Goal: Information Seeking & Learning: Learn about a topic

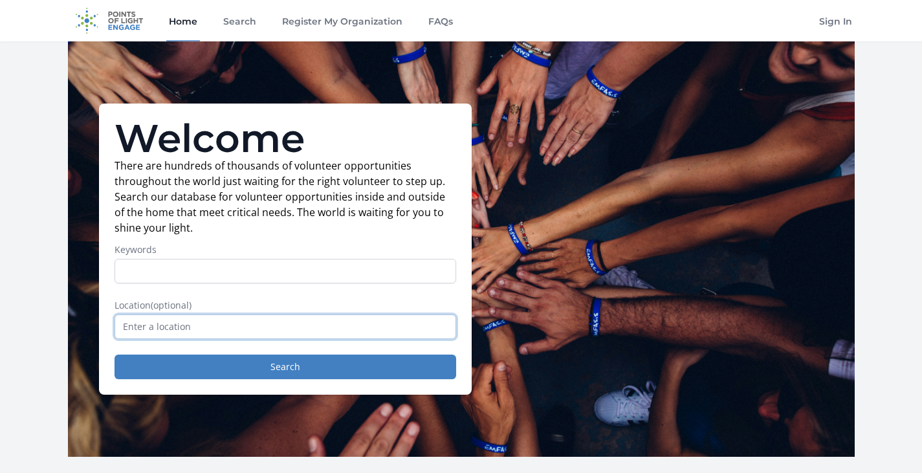
click at [184, 327] on input "text" at bounding box center [286, 326] width 342 height 25
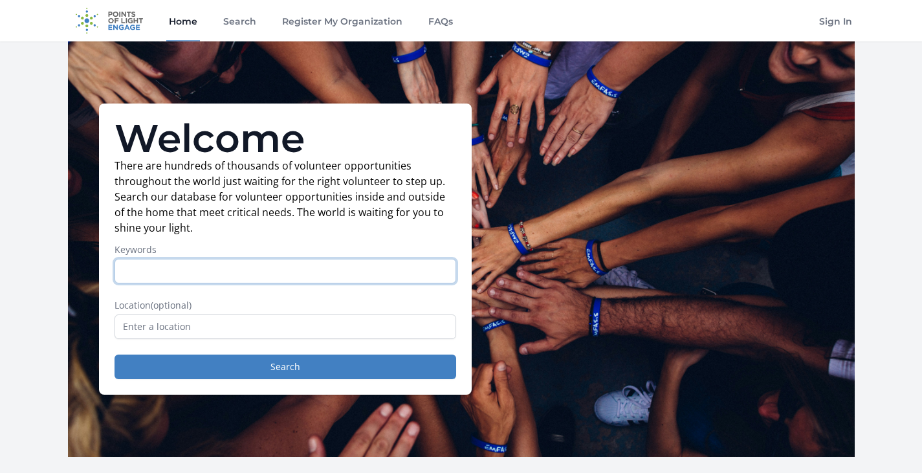
click at [154, 271] on input "Keywords" at bounding box center [286, 271] width 342 height 25
type input "remote"
click at [115, 355] on button "Search" at bounding box center [286, 367] width 342 height 25
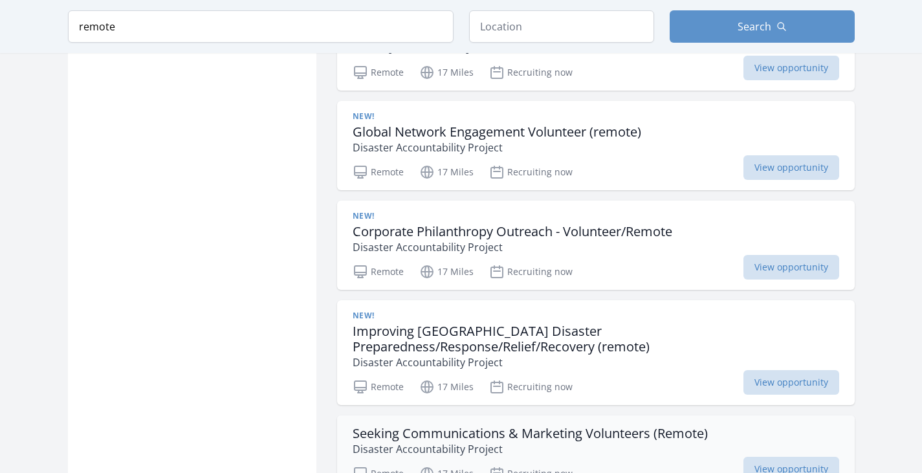
scroll to position [1488, 0]
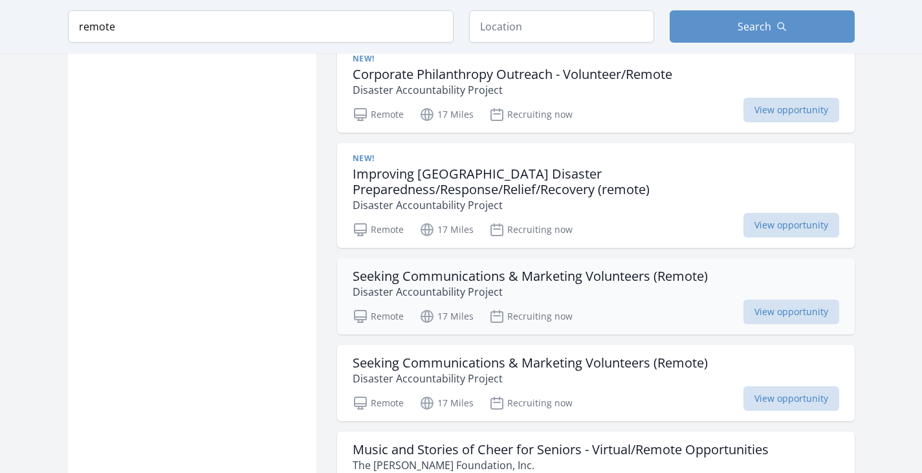
click at [392, 269] on h3 "Seeking Communications & Marketing Volunteers (Remote)" at bounding box center [530, 277] width 355 height 16
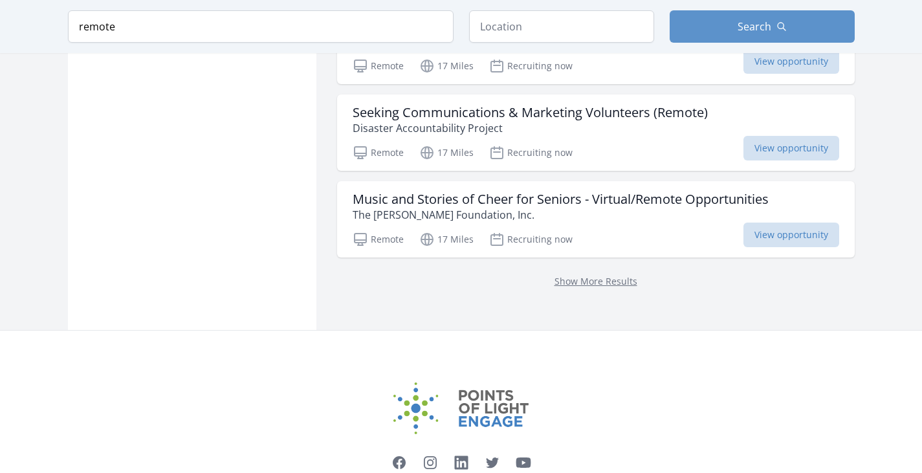
scroll to position [1747, 0]
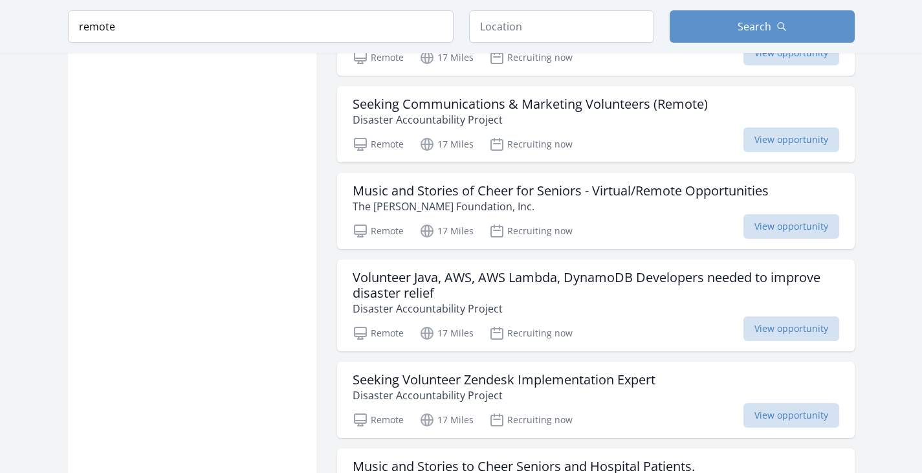
click at [620, 270] on h3 "Volunteer Java, AWS, AWS Lambda, DynamoDB Developers needed to improve disaster…" at bounding box center [596, 285] width 487 height 31
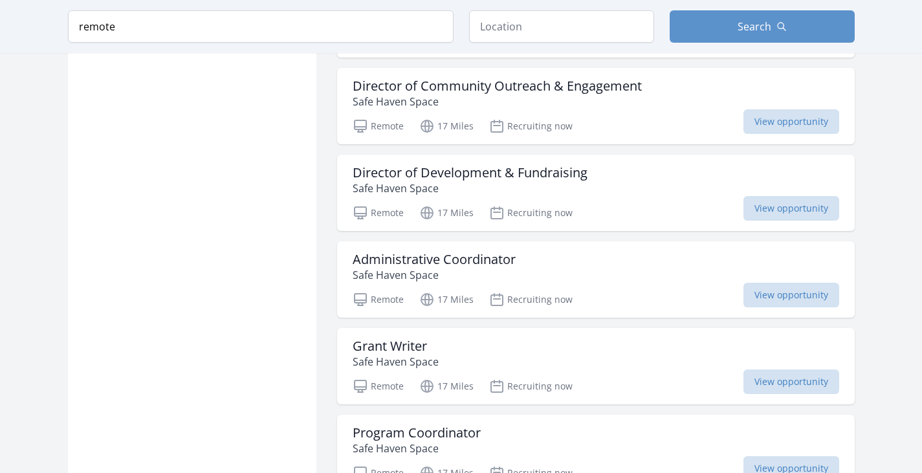
scroll to position [3041, 0]
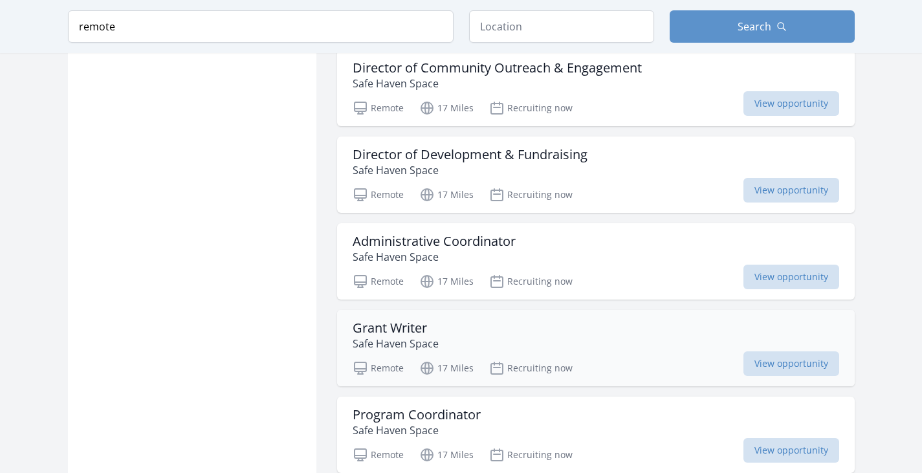
click at [399, 320] on h3 "Grant Writer" at bounding box center [396, 328] width 86 height 16
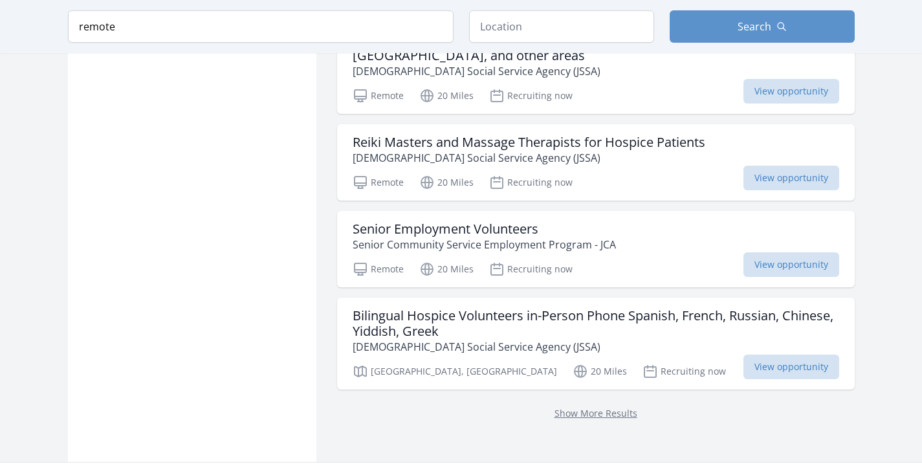
scroll to position [5177, 0]
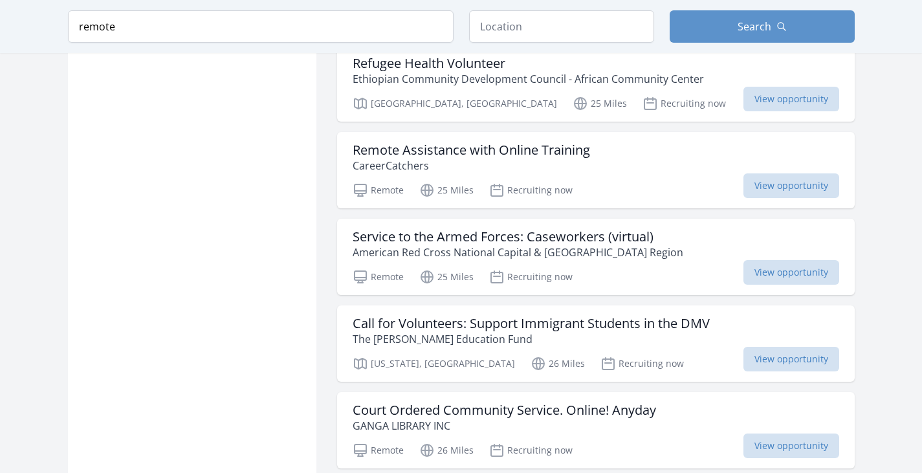
scroll to position [6924, 0]
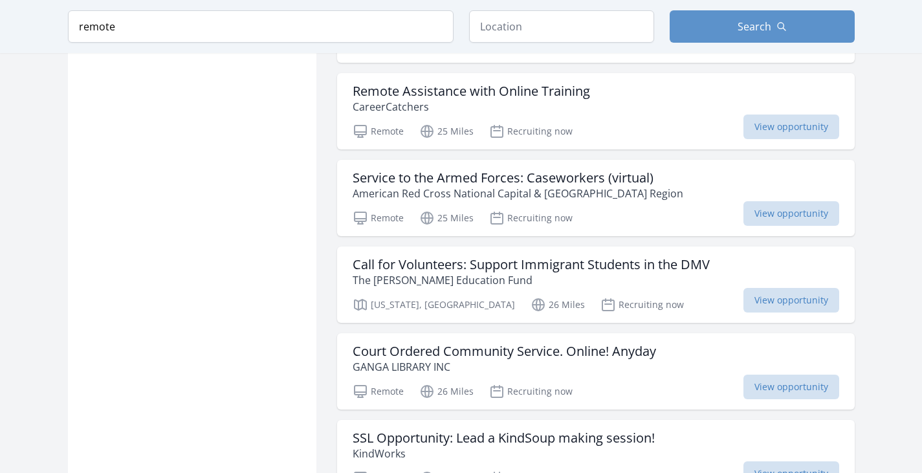
scroll to position [6988, 0]
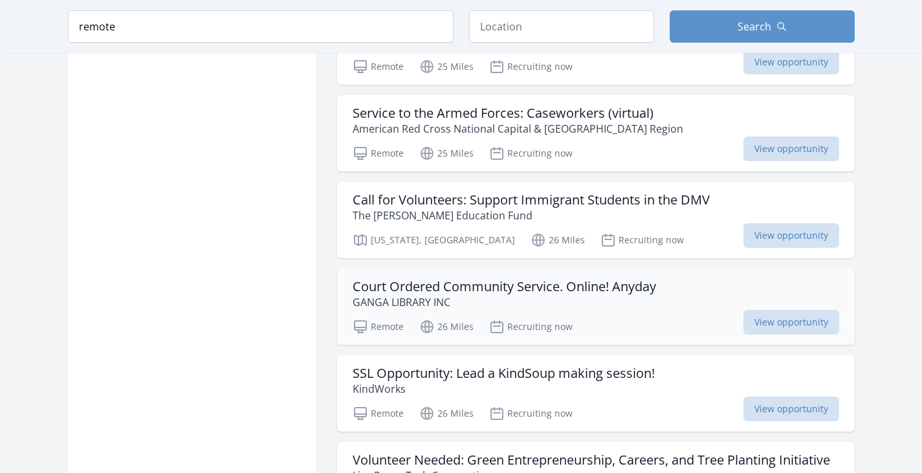
click at [384, 279] on h3 "Court Ordered Community Service. Online! Anyday" at bounding box center [504, 287] width 303 height 16
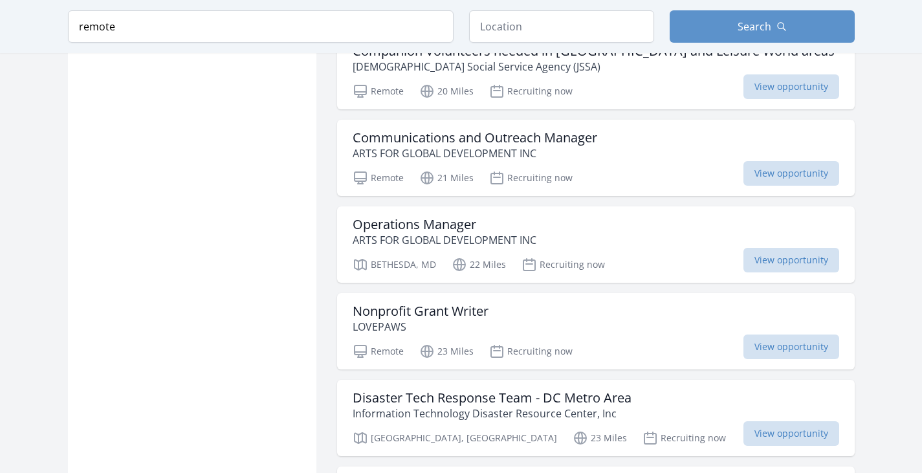
scroll to position [5371, 0]
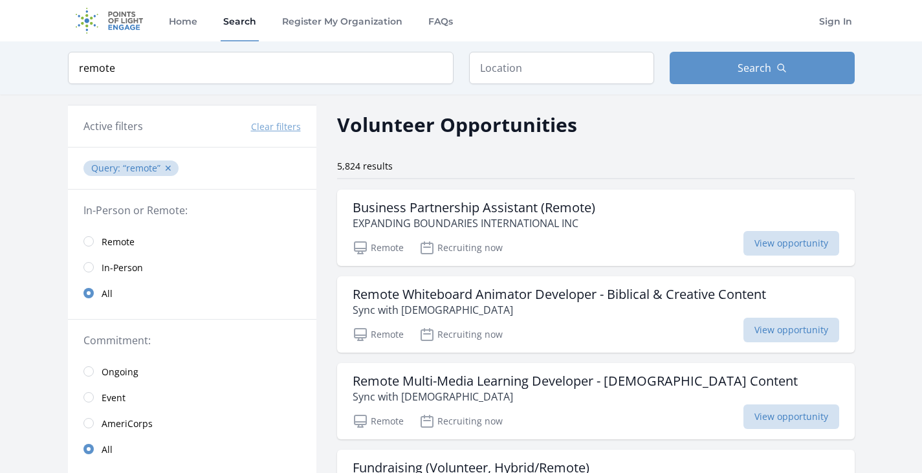
scroll to position [3517, 0]
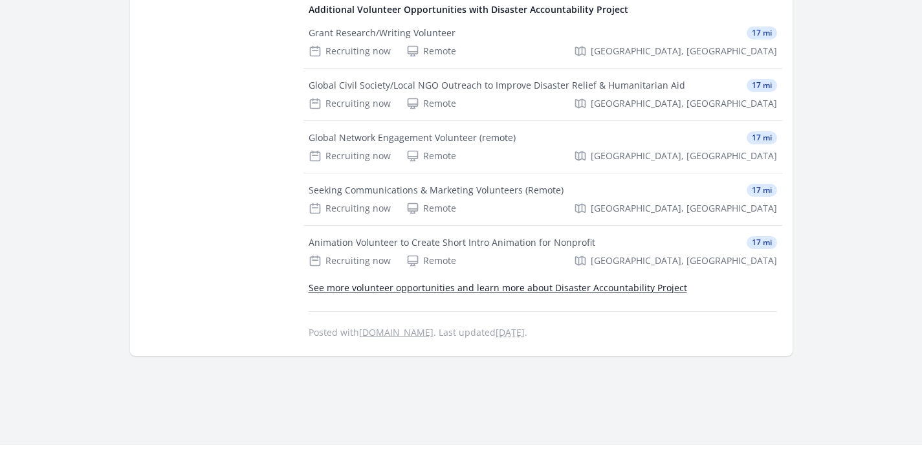
scroll to position [776, 0]
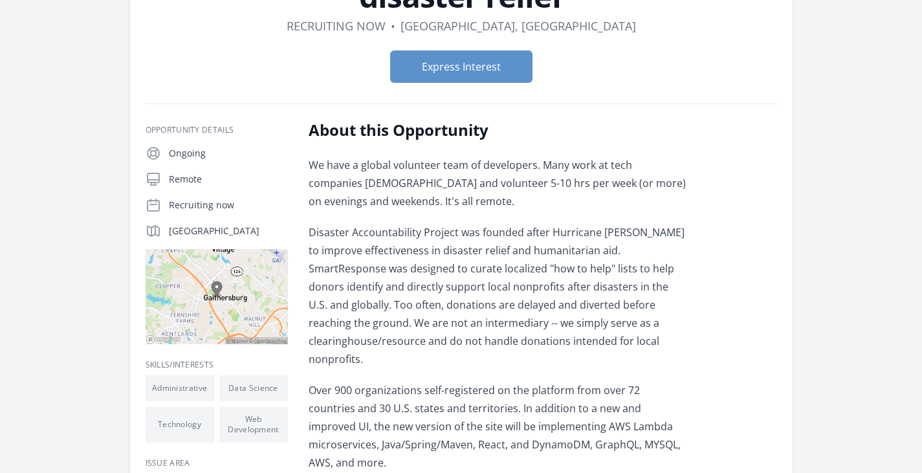
scroll to position [194, 0]
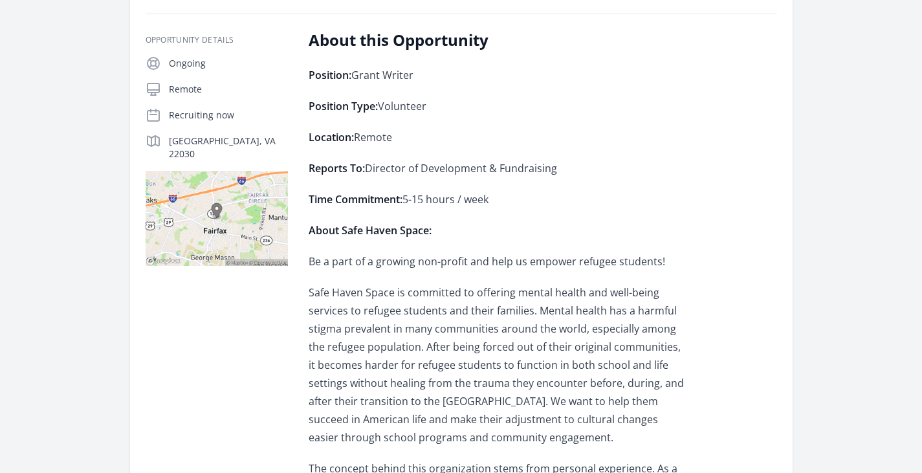
scroll to position [194, 0]
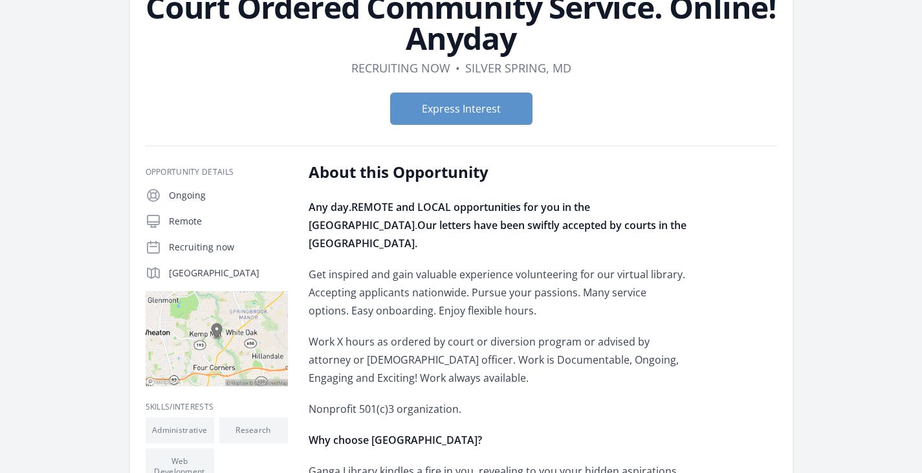
scroll to position [129, 0]
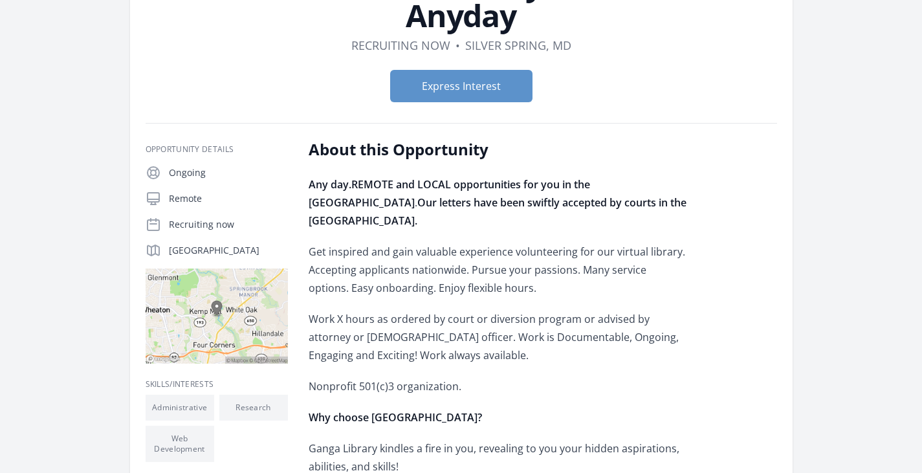
drag, startPoint x: 411, startPoint y: 307, endPoint x: 720, endPoint y: 344, distance: 310.9
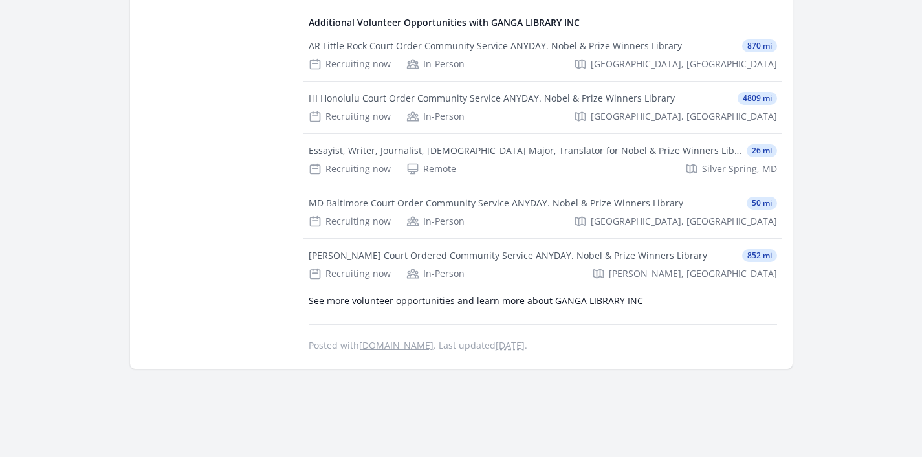
scroll to position [1035, 0]
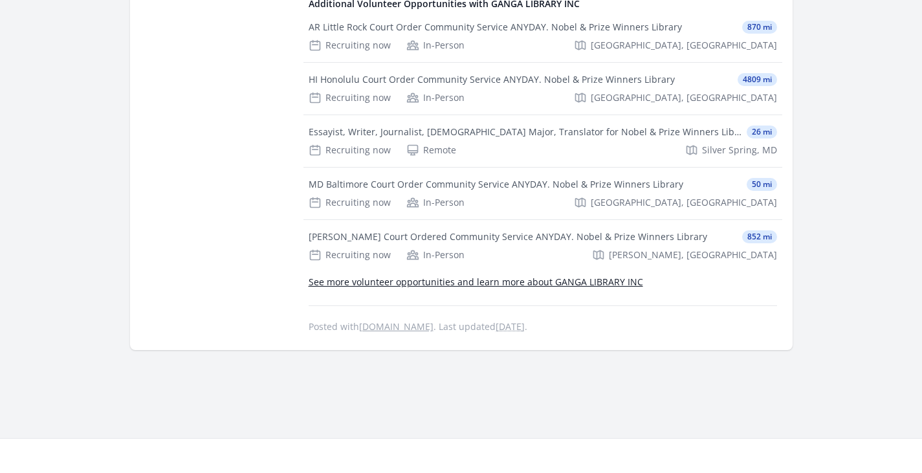
click at [364, 276] on link "See more volunteer opportunities and learn more about GANGA LIBRARY INC" at bounding box center [476, 282] width 335 height 12
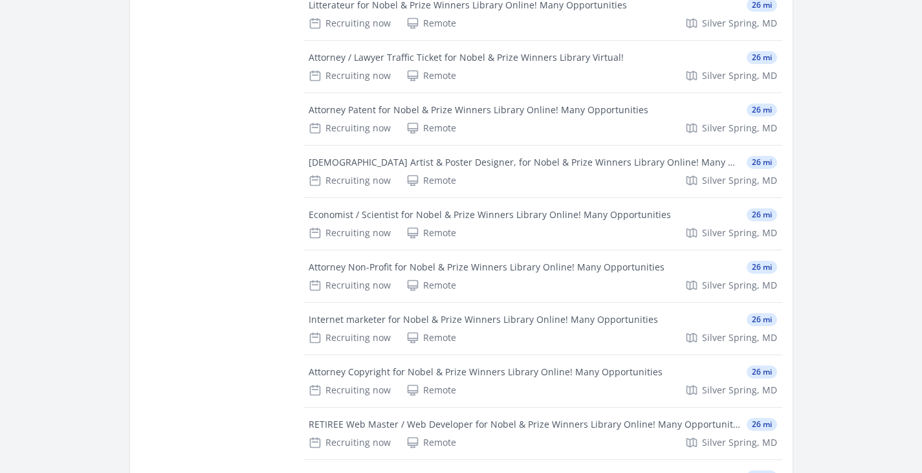
scroll to position [906, 0]
click at [355, 365] on div "Attorney Copyright for Nobel & Prize Winners Library Online! Many Opportunities" at bounding box center [486, 371] width 354 height 13
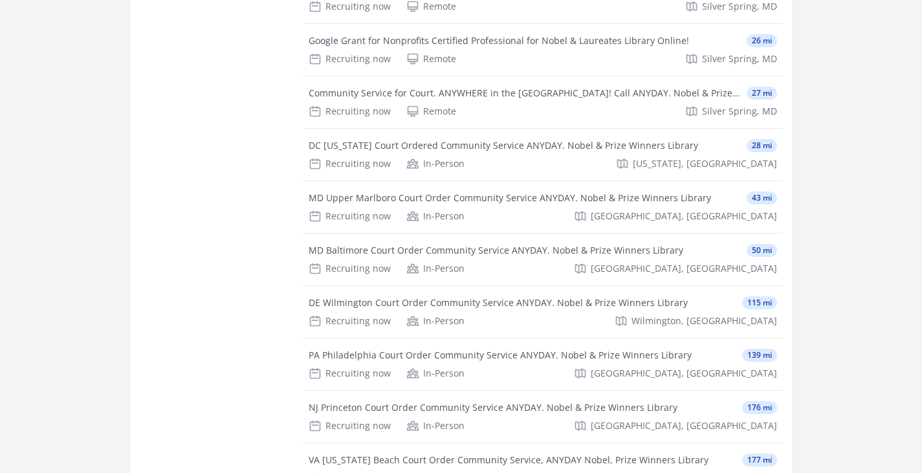
scroll to position [1488, 0]
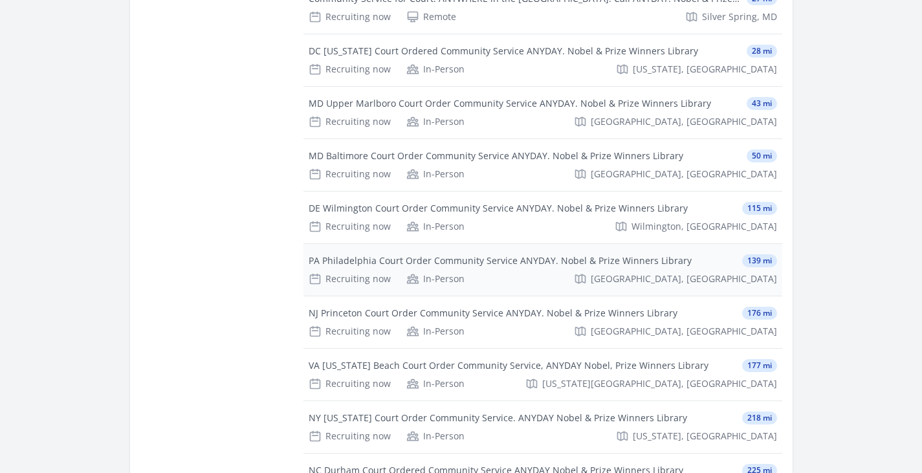
click at [347, 254] on div "PA Philadelphia Court Order Community Service ANYDAY. Nobel & Prize Winners Lib…" at bounding box center [500, 260] width 383 height 13
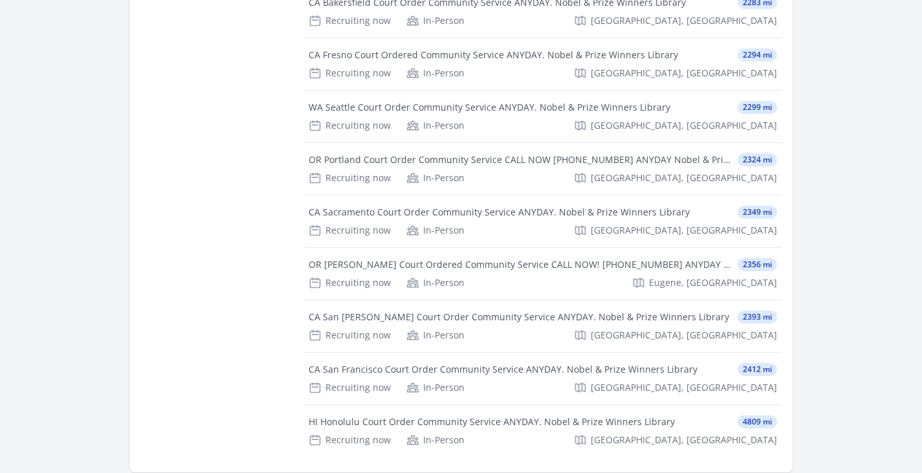
scroll to position [5306, 0]
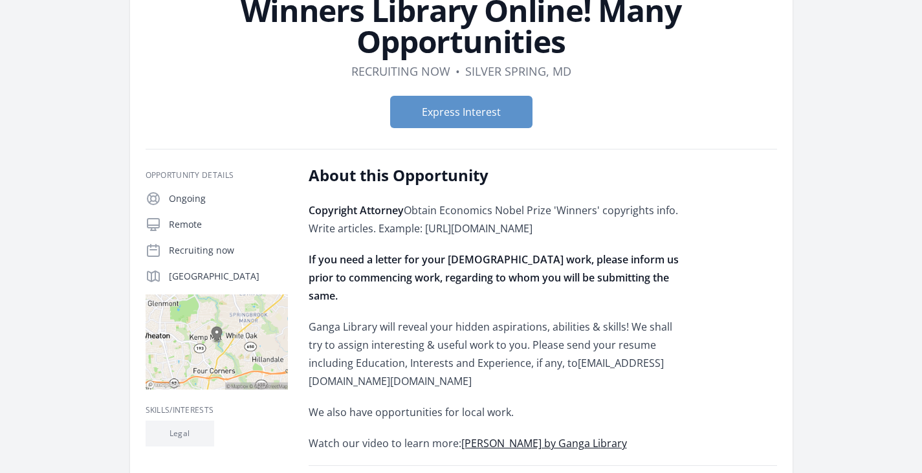
scroll to position [194, 0]
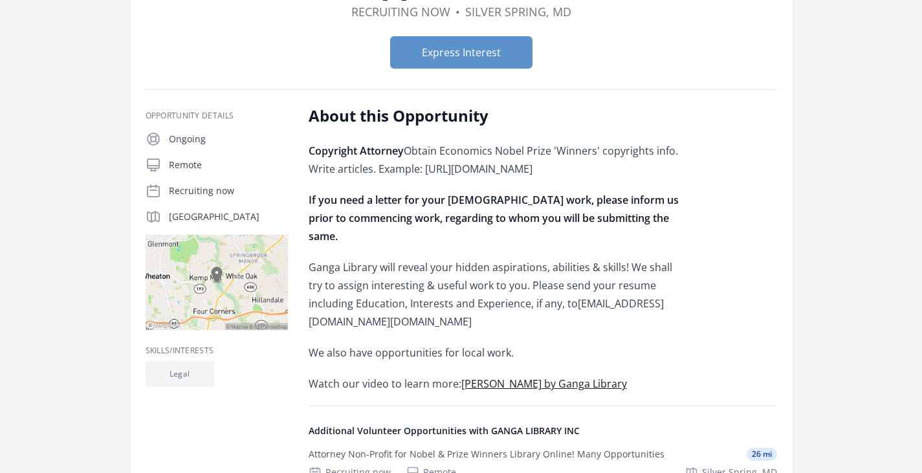
drag, startPoint x: 624, startPoint y: 173, endPoint x: 426, endPoint y: 175, distance: 198.7
click at [426, 175] on p "Copyright Attorney Obtain Economics Nobel Prize 'Winners' copyrights info. Writ…" at bounding box center [498, 160] width 379 height 36
copy p "https://www.gangalib.org/copyrights.php"
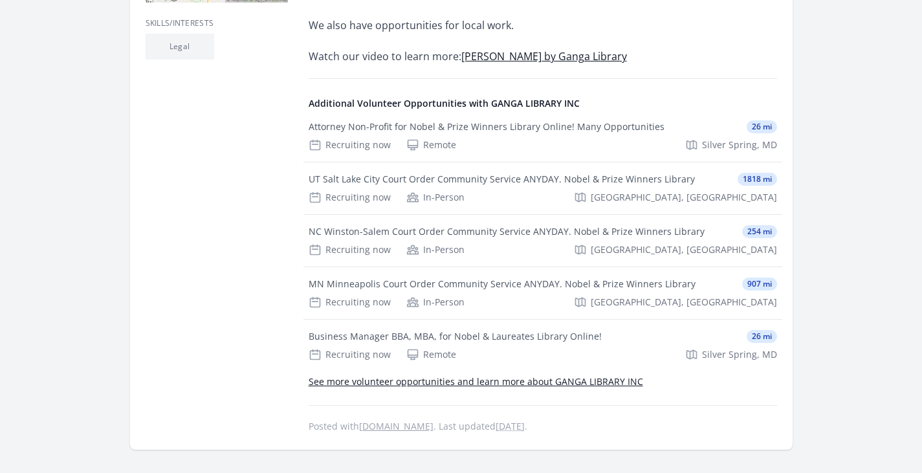
scroll to position [582, 0]
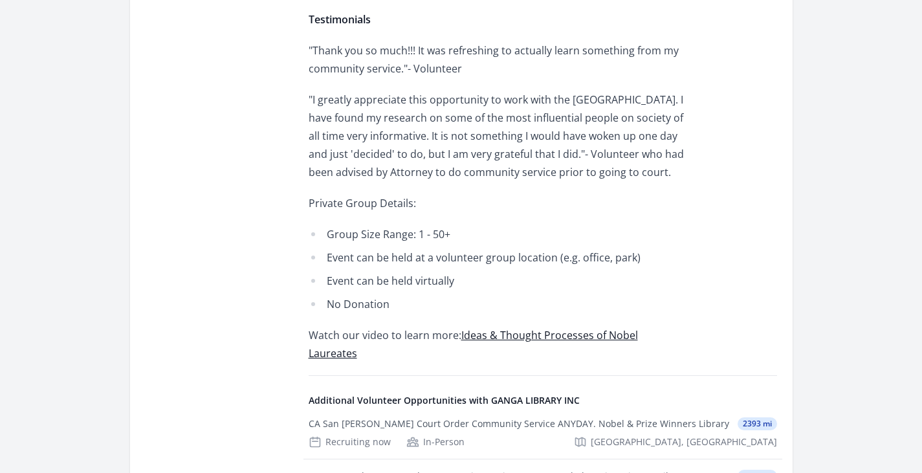
scroll to position [647, 0]
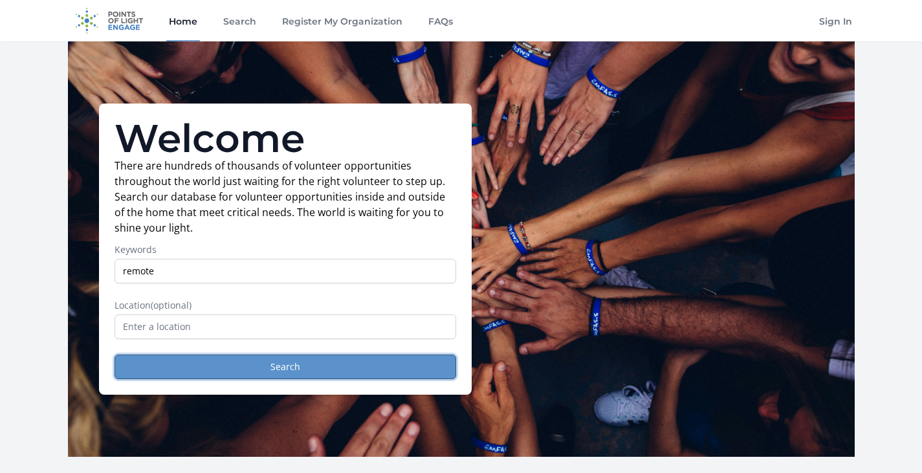
click at [300, 366] on button "Search" at bounding box center [286, 367] width 342 height 25
click at [224, 357] on button "Search" at bounding box center [286, 367] width 342 height 25
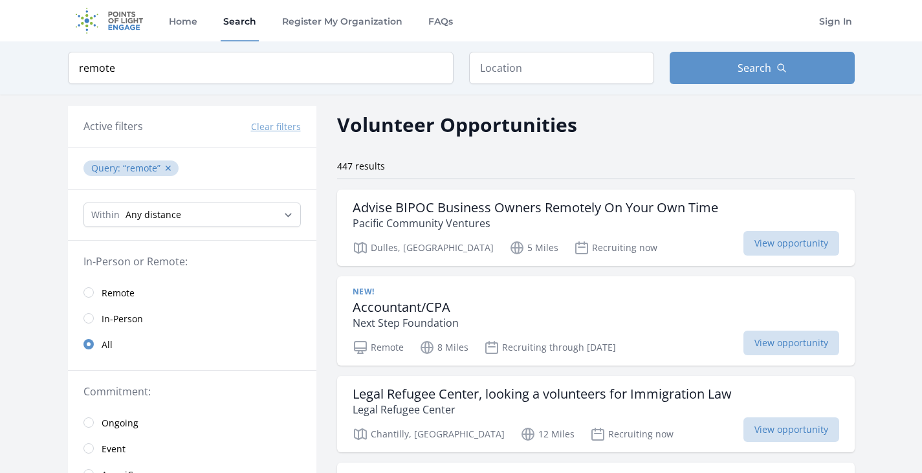
click at [126, 297] on span "Remote" at bounding box center [118, 293] width 33 height 13
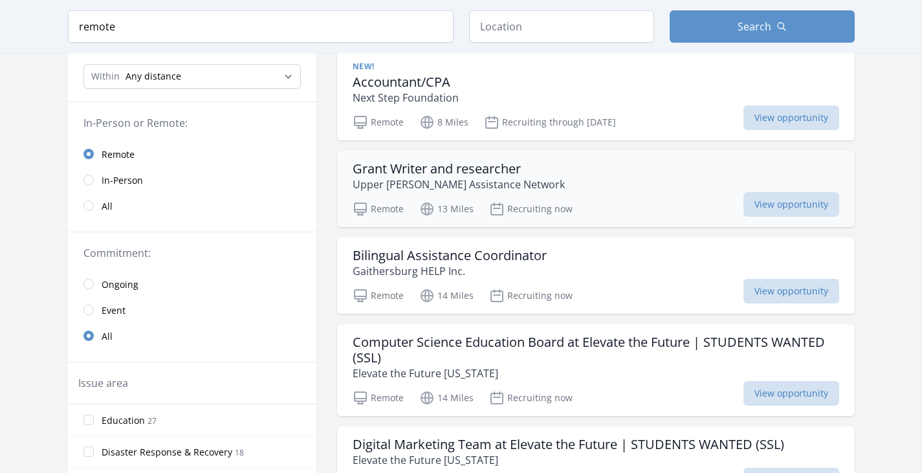
scroll to position [129, 0]
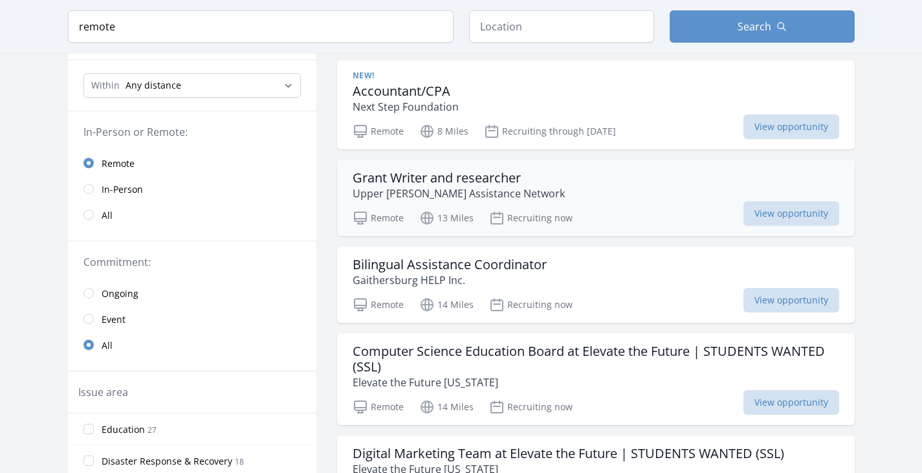
click at [472, 171] on h3 "Grant Writer and researcher" at bounding box center [459, 178] width 212 height 16
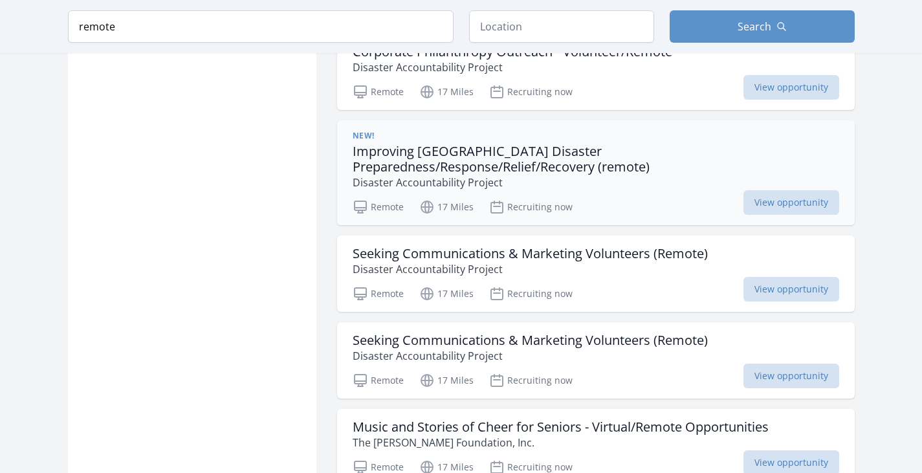
scroll to position [1165, 0]
click at [539, 245] on h3 "Seeking Communications & Marketing Volunteers (Remote)" at bounding box center [530, 253] width 355 height 16
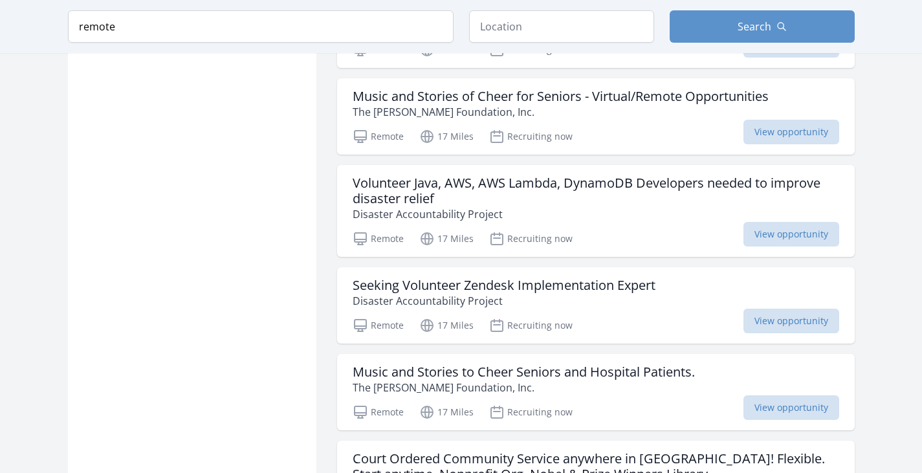
scroll to position [1618, 0]
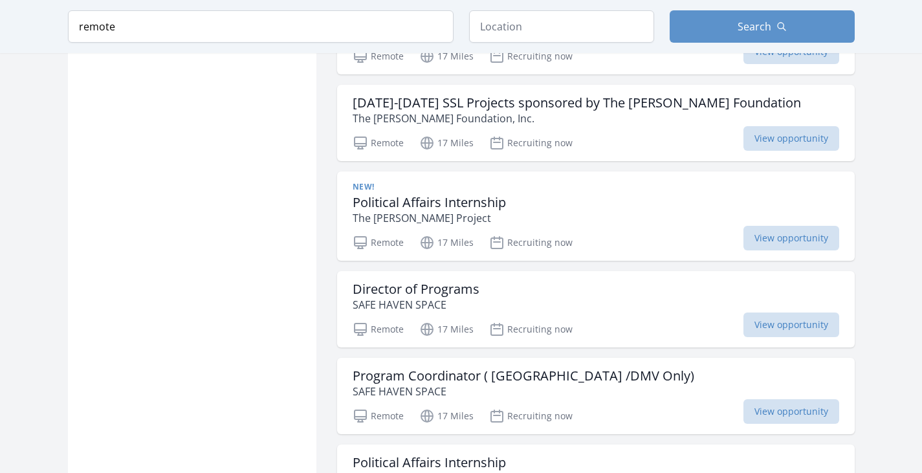
scroll to position [2006, 0]
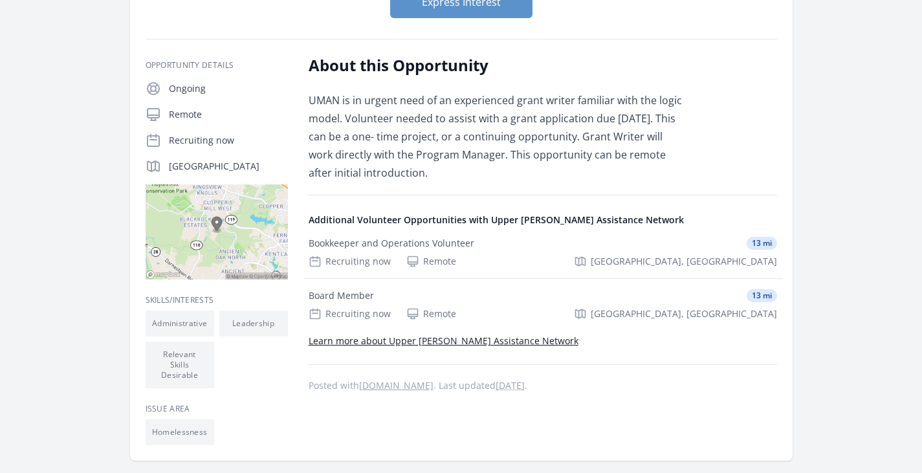
scroll to position [194, 0]
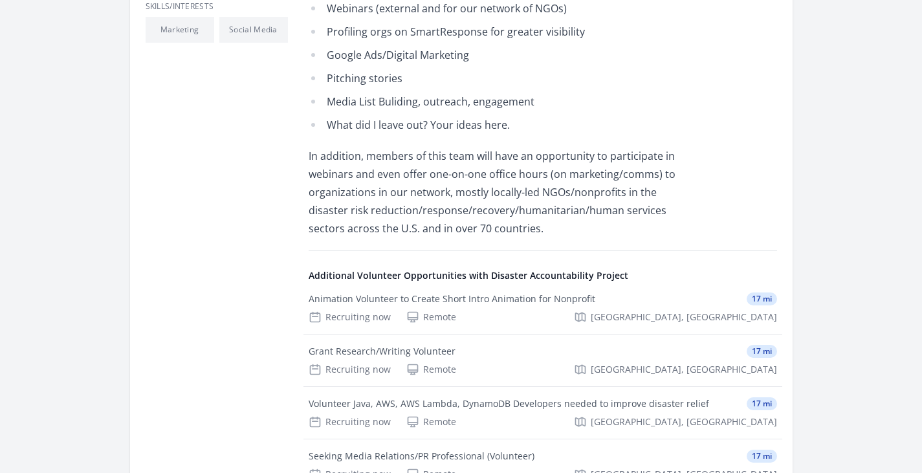
scroll to position [518, 0]
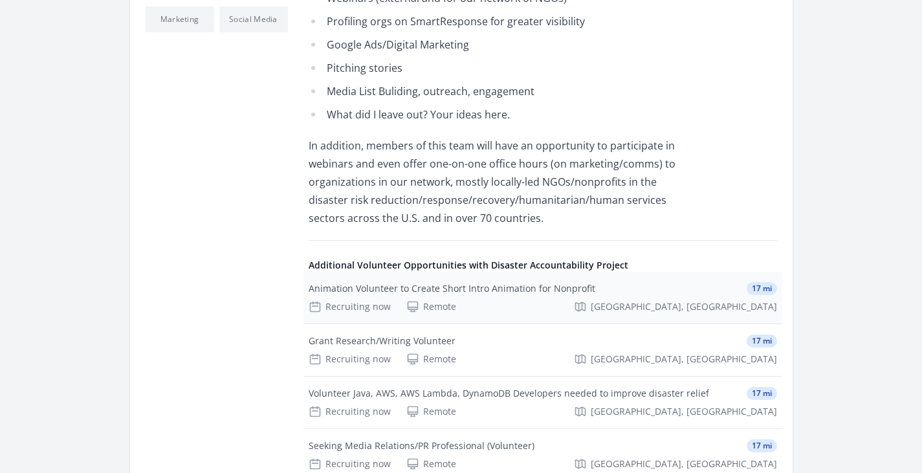
click at [368, 289] on div "Animation Volunteer to Create Short Intro Animation for Nonprofit" at bounding box center [452, 288] width 287 height 13
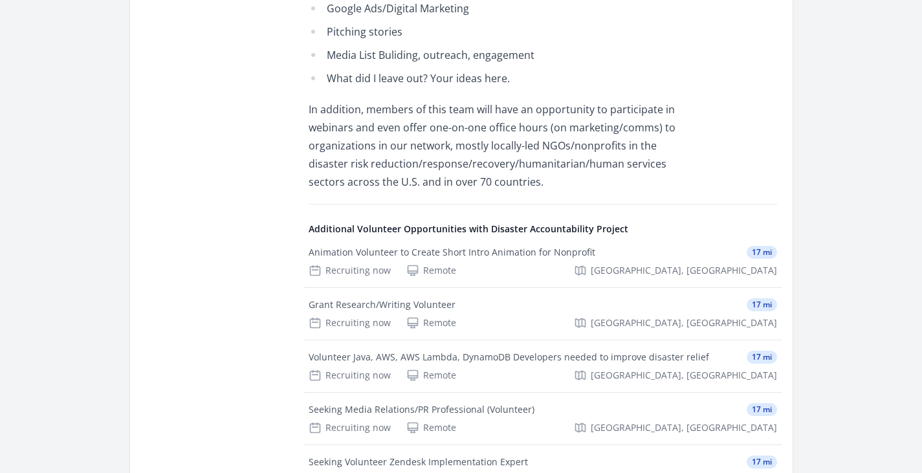
scroll to position [647, 0]
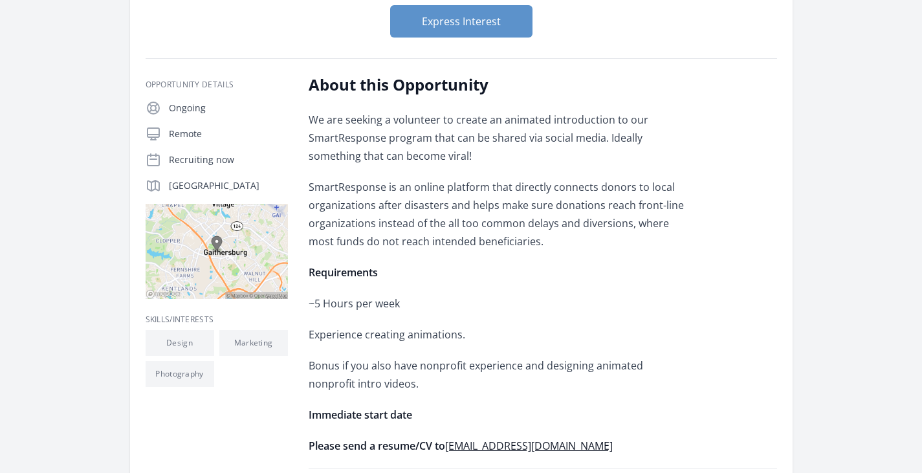
scroll to position [259, 0]
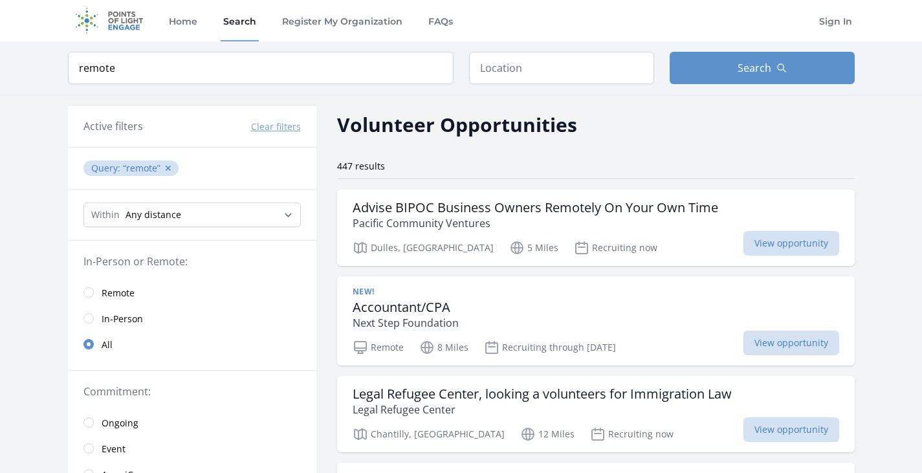
click at [137, 298] on link "Remote" at bounding box center [192, 293] width 248 height 26
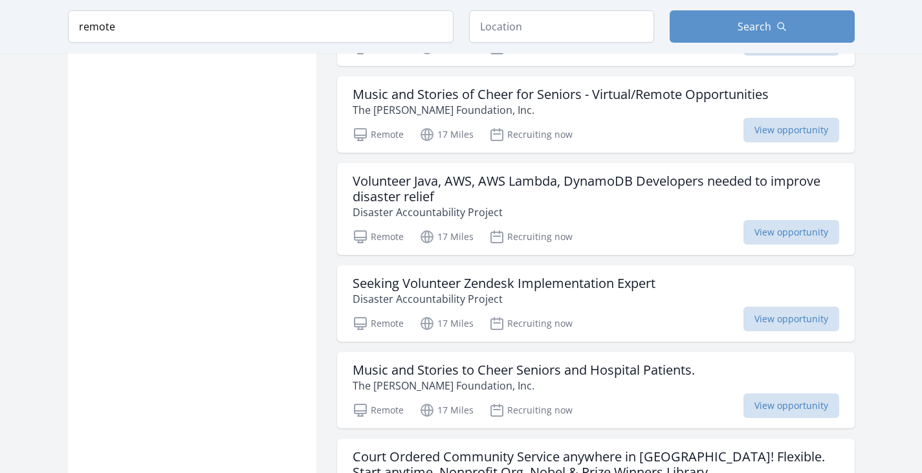
scroll to position [1747, 0]
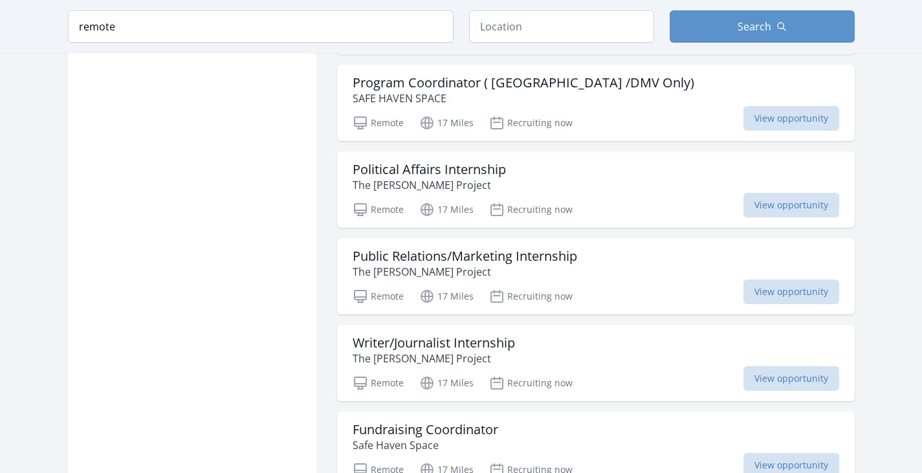
scroll to position [2265, 0]
